Goal: Find specific page/section: Find specific page/section

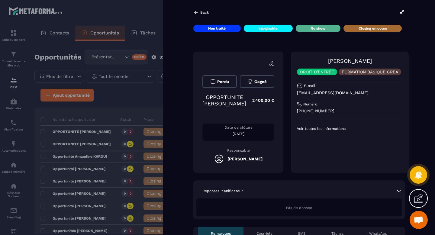
click at [196, 12] on icon at bounding box center [195, 12] width 5 height 5
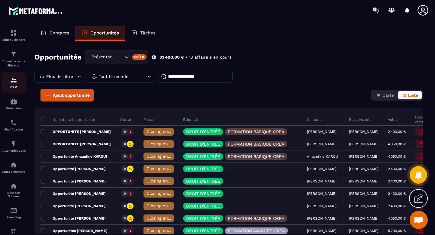
click at [10, 82] on img at bounding box center [13, 80] width 7 height 7
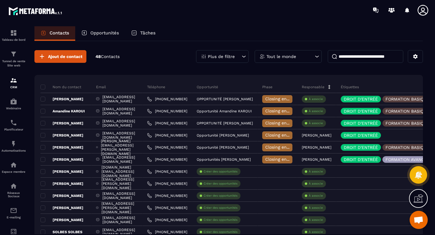
click at [63, 31] on p "Contacts" at bounding box center [60, 32] width 20 height 5
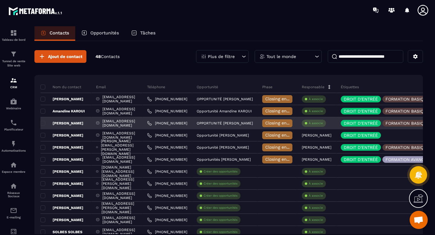
click at [67, 124] on p "[PERSON_NAME]" at bounding box center [61, 123] width 43 height 5
